Goal: Task Accomplishment & Management: Use online tool/utility

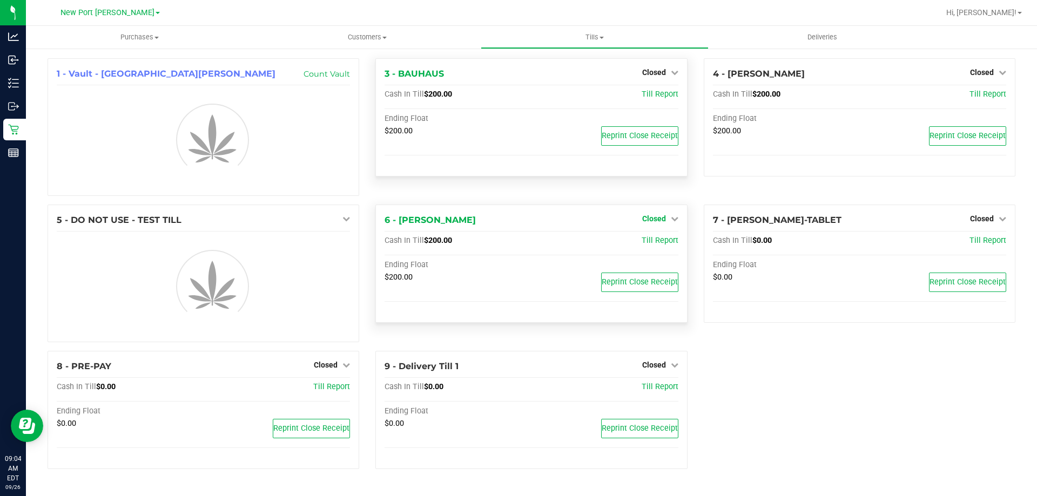
click at [668, 220] on link "Closed" at bounding box center [660, 218] width 36 height 9
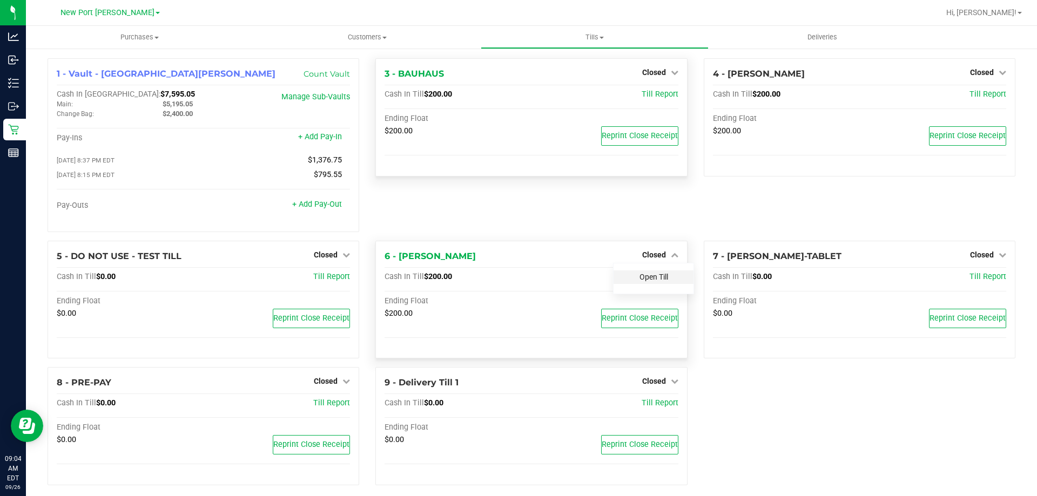
click at [664, 241] on div "3 - BAUHAUS Closed Open Till Cash In Till $200.00 Till Report Ending Float $200…" at bounding box center [531, 149] width 328 height 183
click at [659, 273] on div "Open Till" at bounding box center [654, 278] width 80 height 14
click at [657, 279] on link "Open Till" at bounding box center [654, 277] width 29 height 9
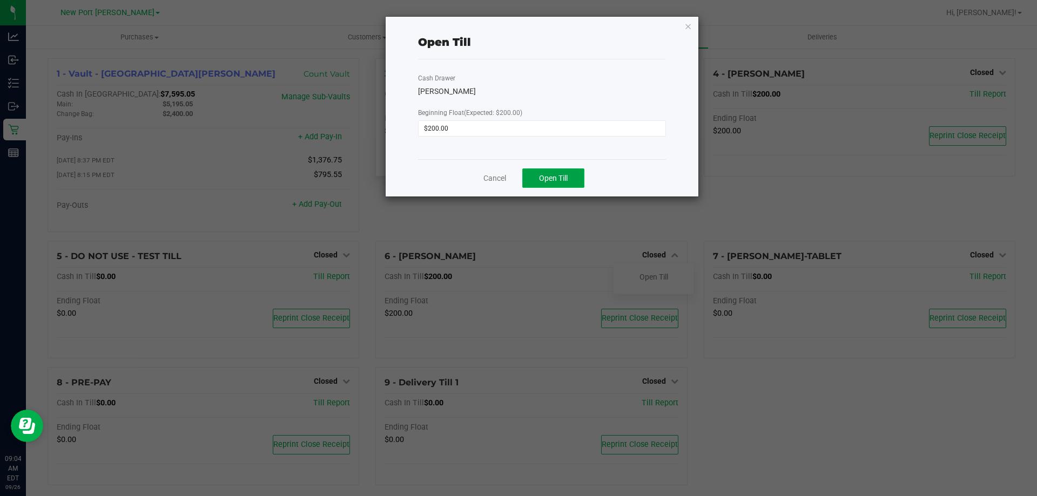
click at [565, 183] on button "Open Till" at bounding box center [553, 178] width 62 height 19
click at [689, 29] on icon "button" at bounding box center [688, 25] width 8 height 13
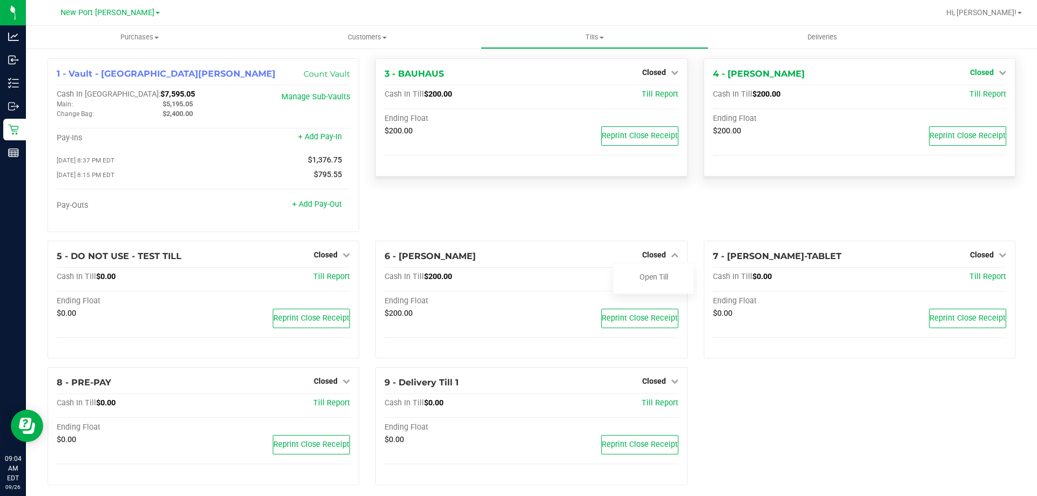
click at [990, 75] on link "Closed" at bounding box center [988, 72] width 36 height 9
click at [969, 100] on div "Open Till" at bounding box center [982, 96] width 80 height 14
click at [969, 96] on link "Open Till" at bounding box center [982, 95] width 29 height 9
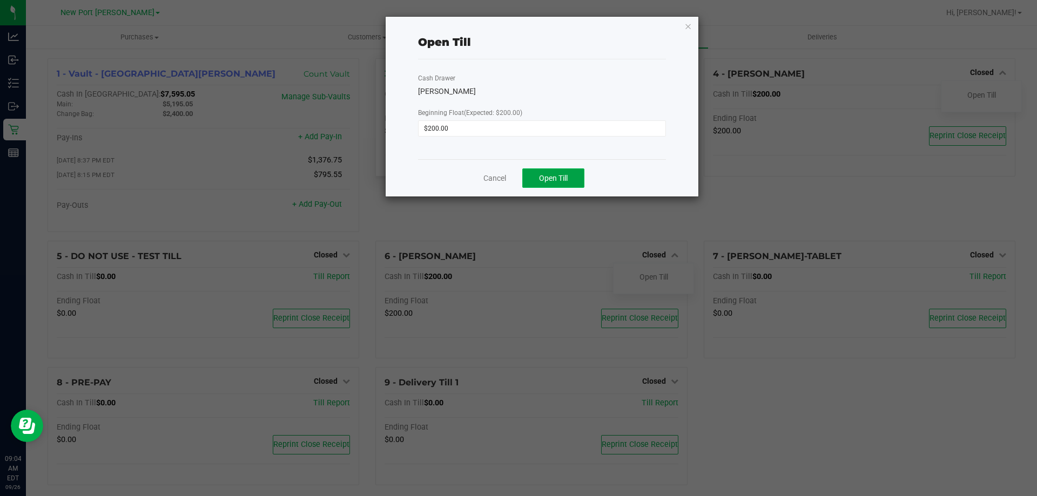
click at [539, 178] on span "Open Till" at bounding box center [553, 178] width 29 height 9
click at [686, 29] on icon "button" at bounding box center [688, 25] width 8 height 13
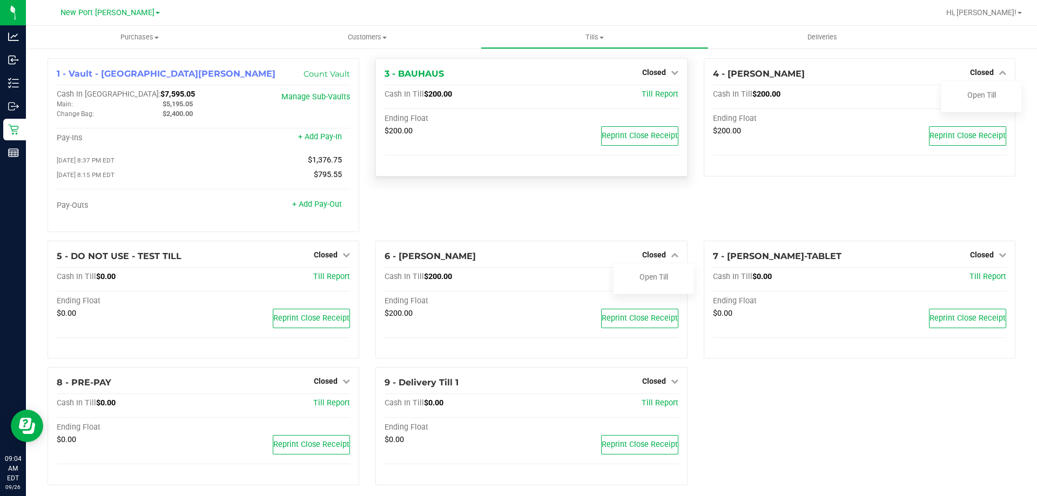
click at [659, 65] on div "3 - BAUHAUS Closed Open Till Cash In Till $200.00 Till Report Ending Float $200…" at bounding box center [531, 117] width 312 height 118
click at [656, 69] on span "Closed" at bounding box center [654, 72] width 24 height 9
click at [649, 93] on link "Open Till" at bounding box center [654, 95] width 29 height 9
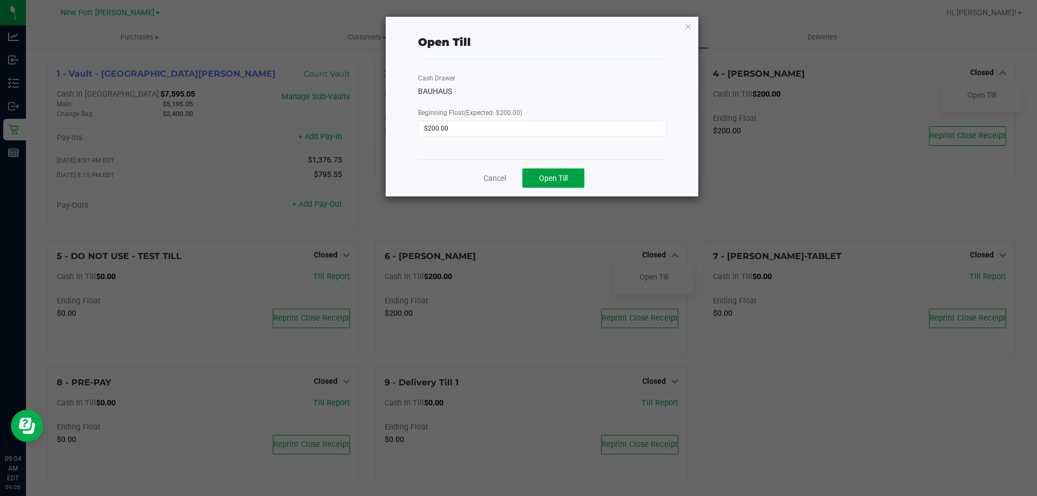
click at [543, 170] on button "Open Till" at bounding box center [553, 178] width 62 height 19
click at [686, 30] on icon "button" at bounding box center [688, 25] width 8 height 13
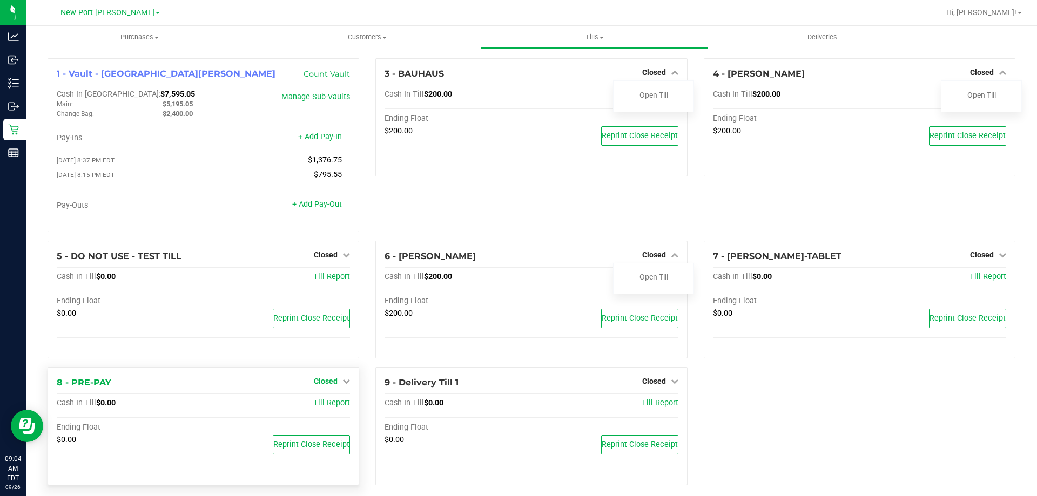
click at [314, 381] on span "Closed" at bounding box center [326, 381] width 24 height 9
click at [332, 404] on link "Open Till" at bounding box center [325, 404] width 29 height 9
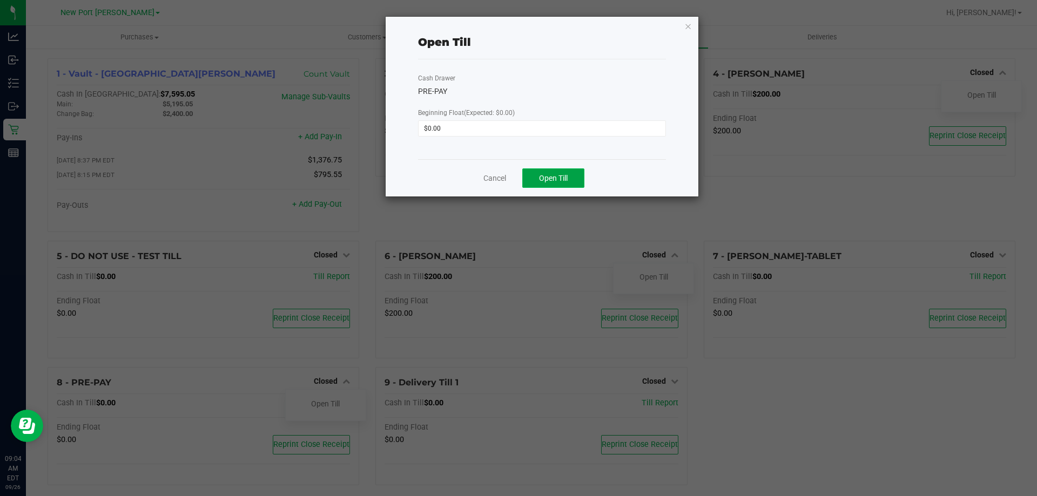
click at [569, 172] on button "Open Till" at bounding box center [553, 178] width 62 height 19
